Goal: Ask a question

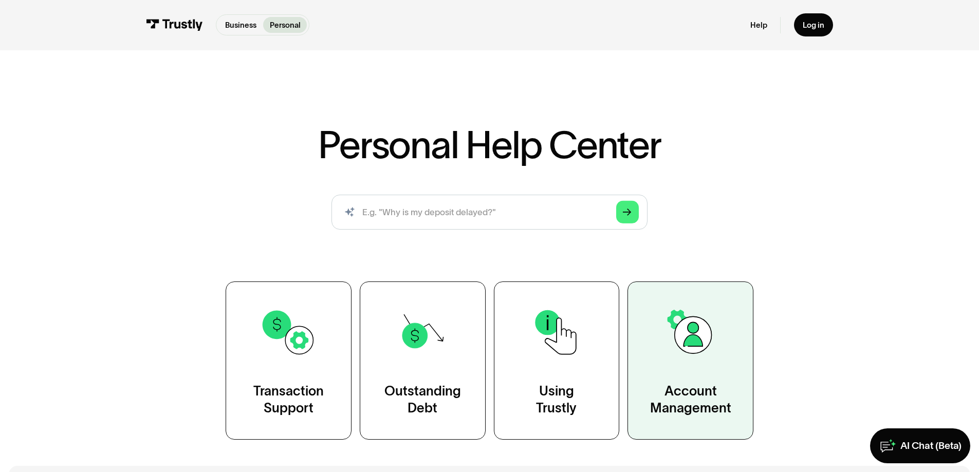
click at [663, 357] on img at bounding box center [691, 332] width 57 height 57
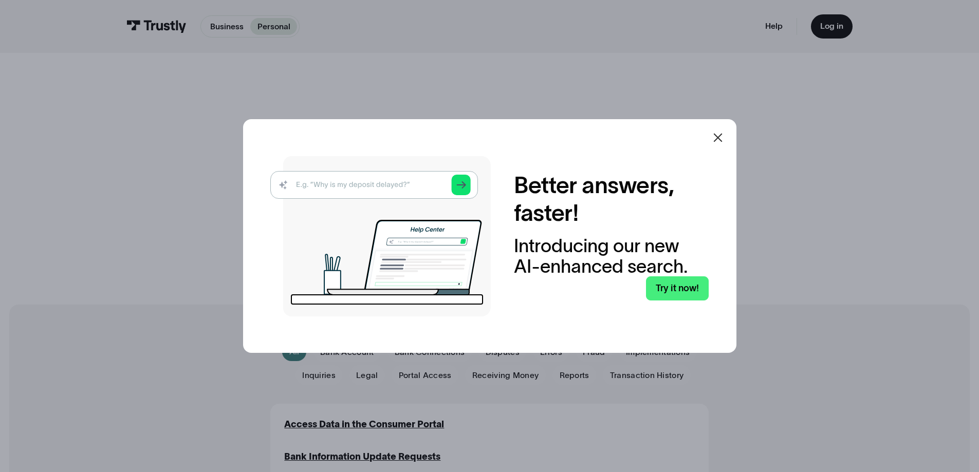
click at [719, 139] on icon at bounding box center [718, 138] width 12 height 12
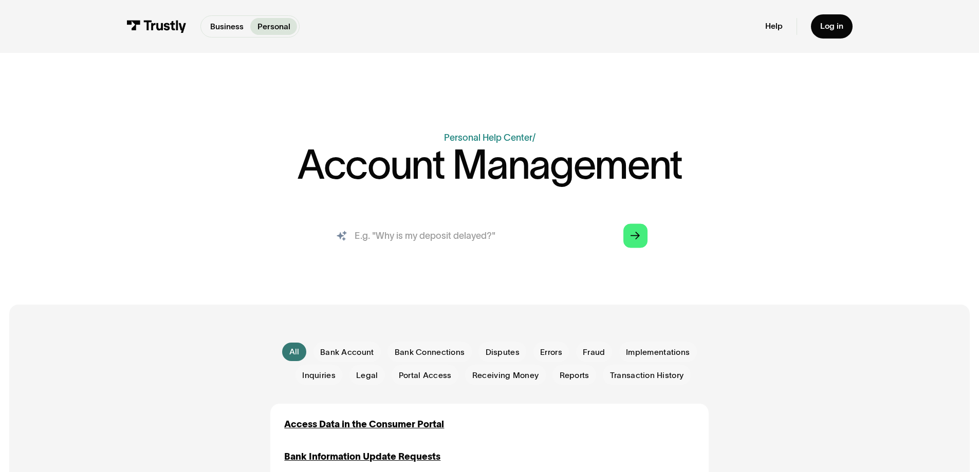
click at [484, 238] on input "search" at bounding box center [489, 235] width 334 height 37
type input "how do i make a personal account"
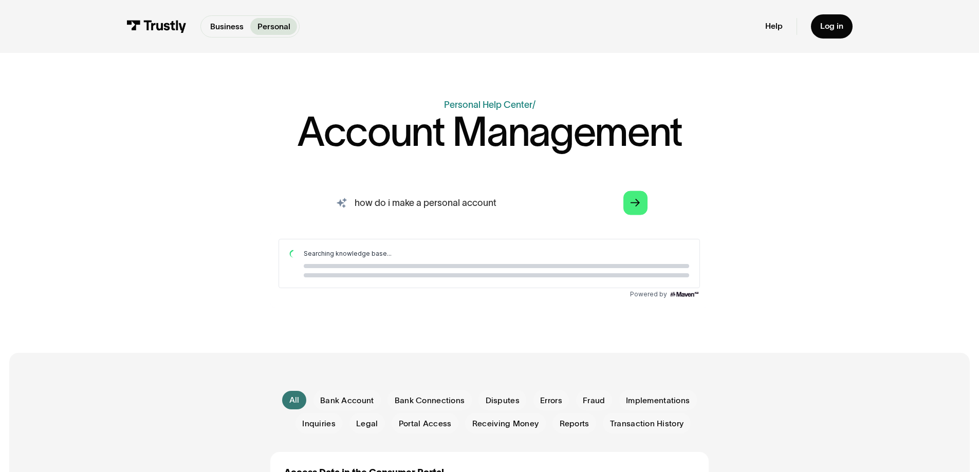
scroll to position [51, 0]
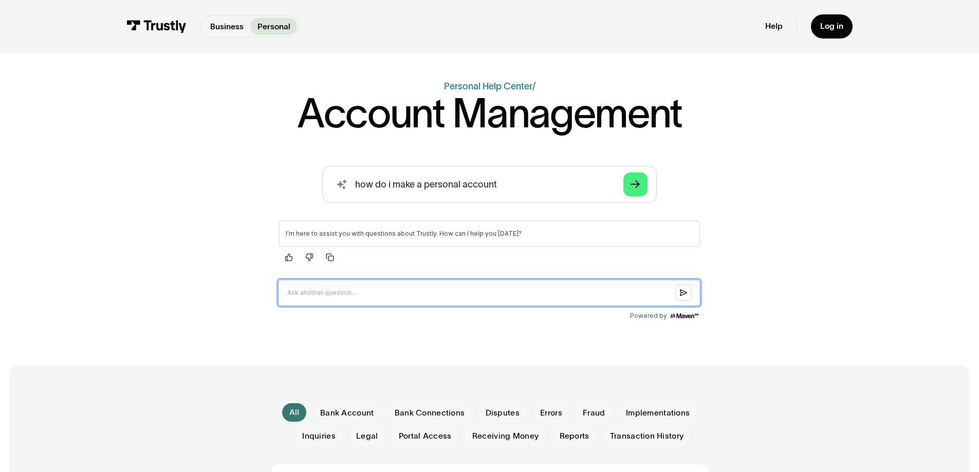
click at [467, 301] on input "Question box" at bounding box center [490, 293] width 422 height 26
type input "how do i make a personal account"
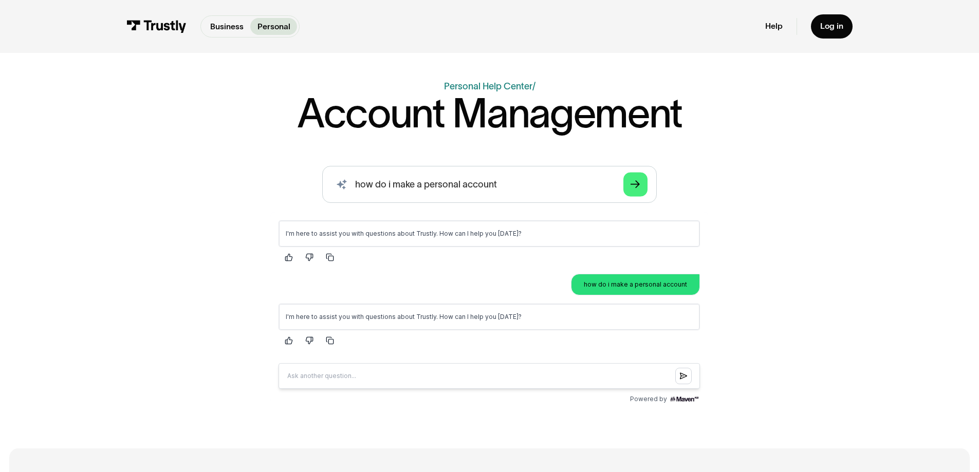
scroll to position [103, 0]
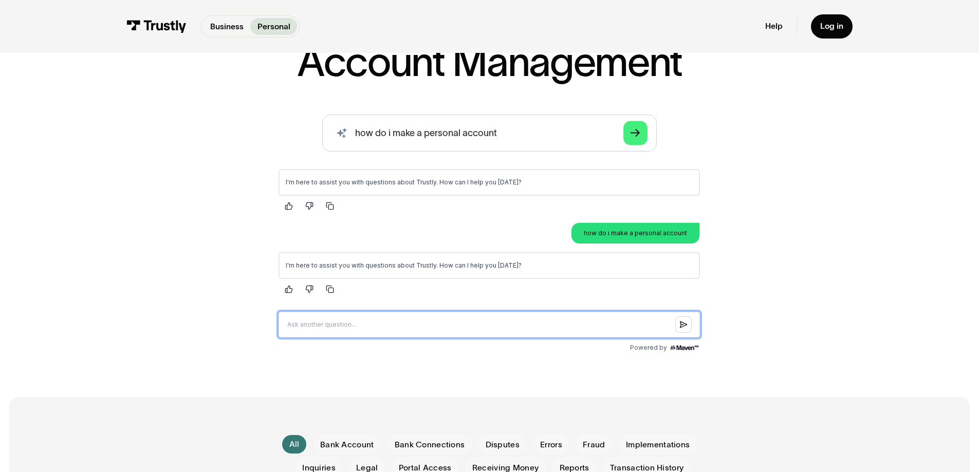
click at [383, 327] on input "Question box" at bounding box center [490, 325] width 422 height 26
type input "How to make a personal account with trustly"
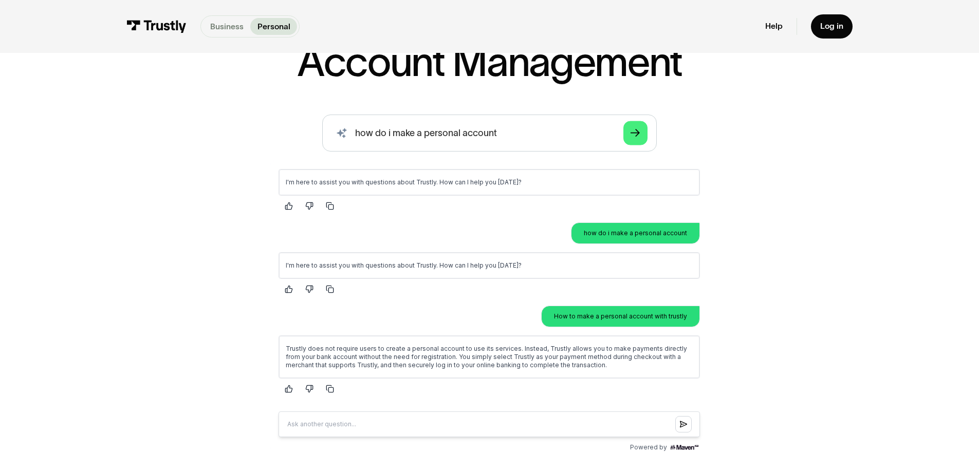
click at [230, 23] on p "Business" at bounding box center [226, 27] width 33 height 12
